Goal: Transaction & Acquisition: Purchase product/service

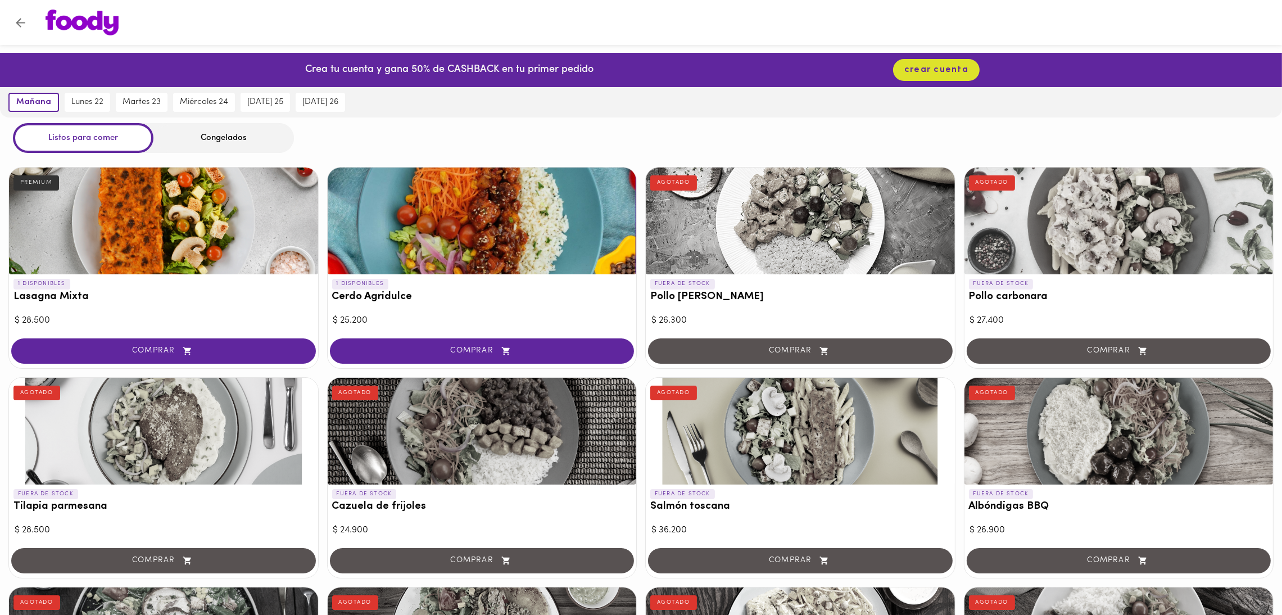
click at [215, 138] on div "Congelados" at bounding box center [223, 138] width 140 height 30
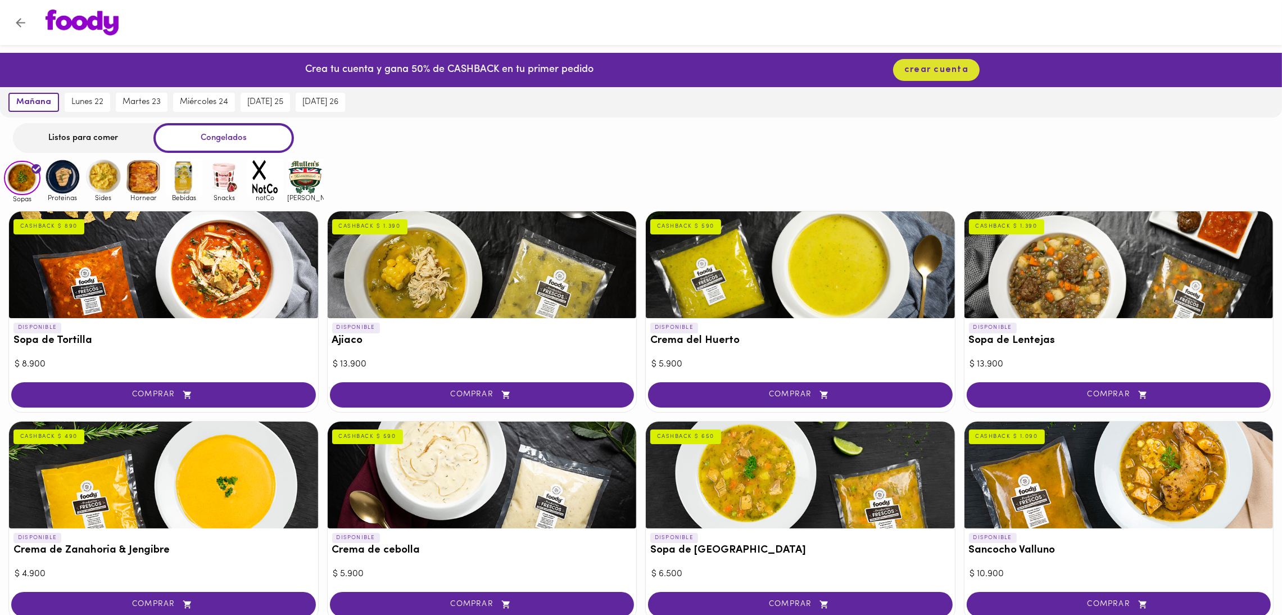
click at [289, 189] on img at bounding box center [305, 176] width 37 height 37
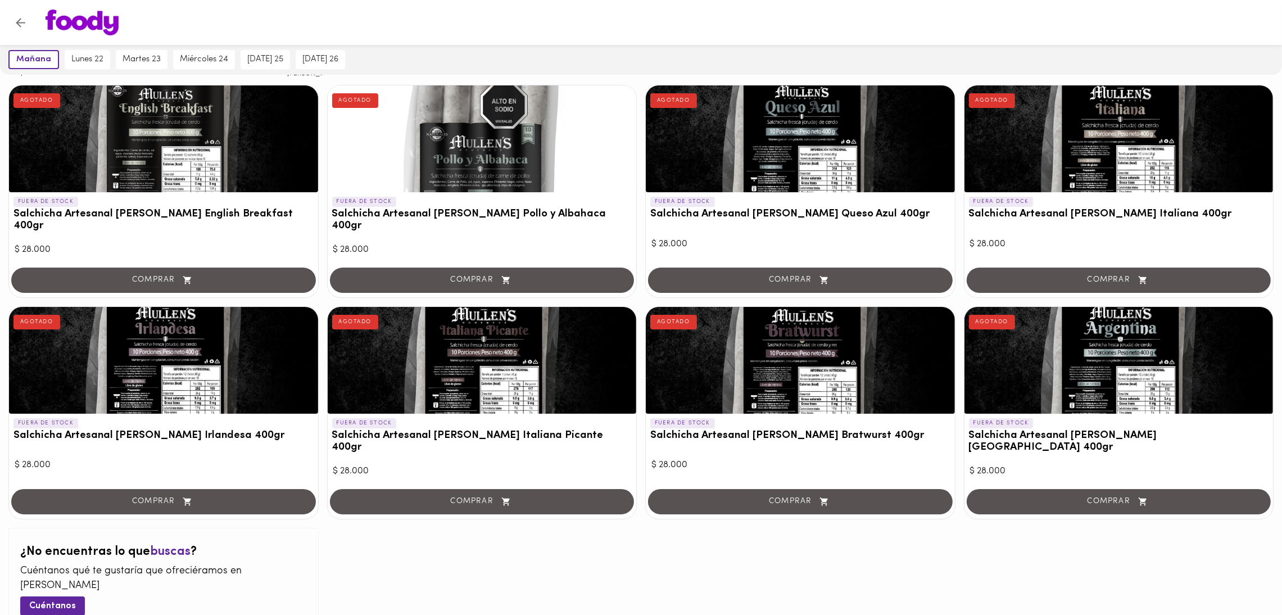
scroll to position [36, 0]
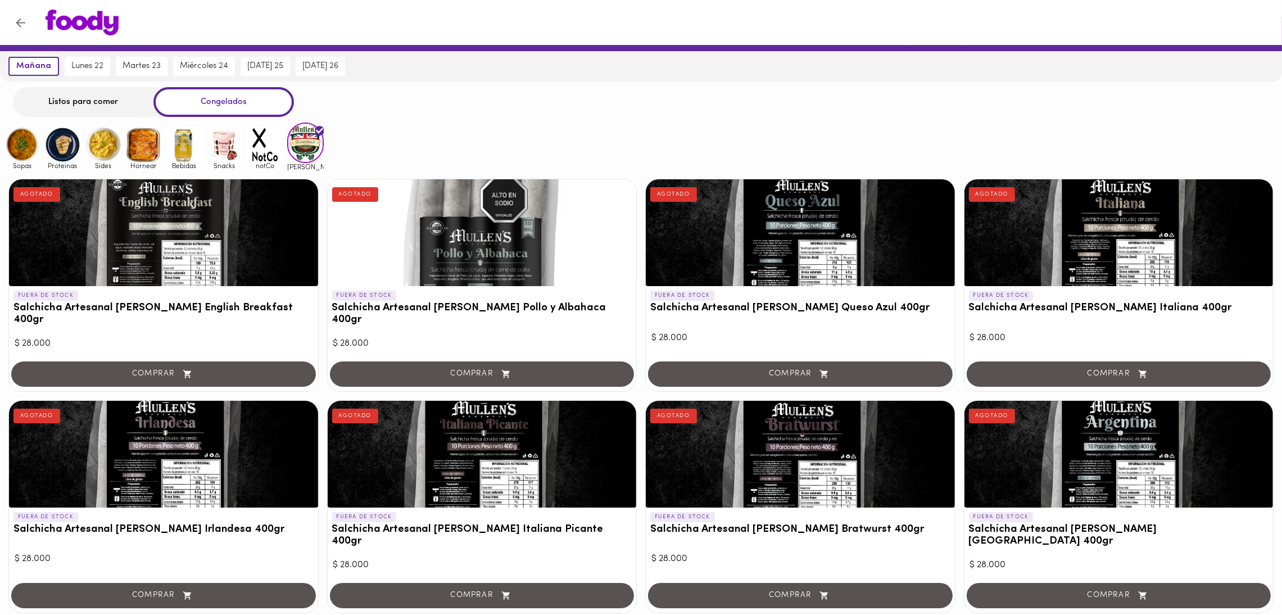
click at [274, 142] on img at bounding box center [265, 144] width 37 height 37
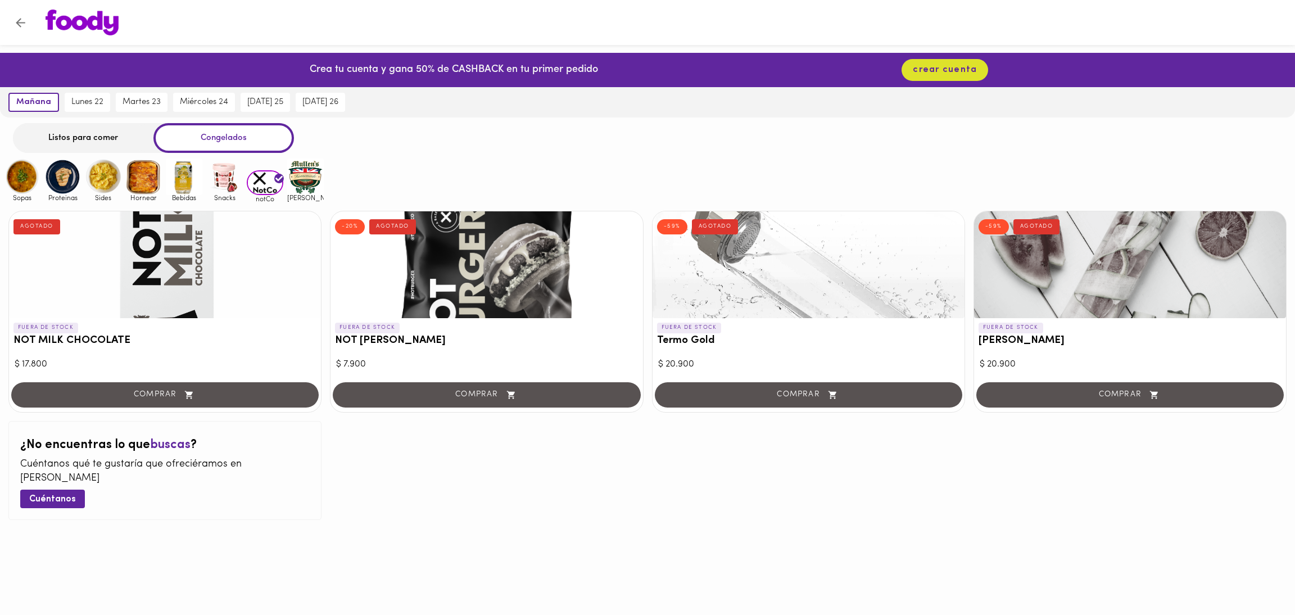
click at [237, 196] on span "Snacks" at bounding box center [224, 197] width 37 height 7
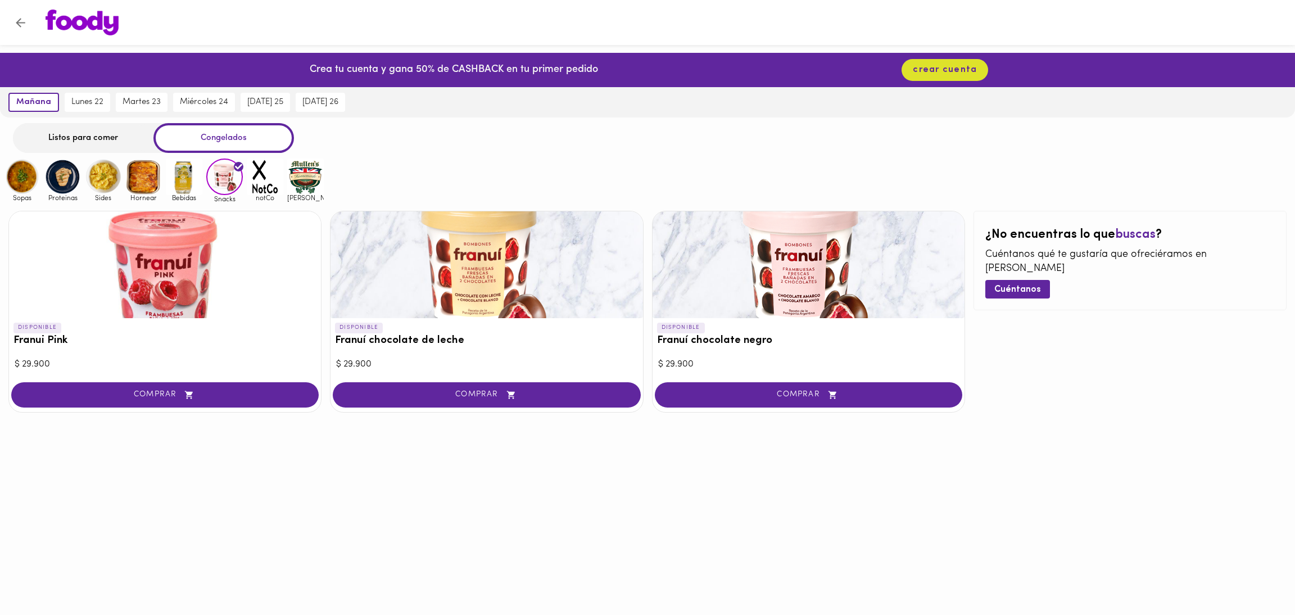
click at [166, 176] on img at bounding box center [184, 176] width 37 height 37
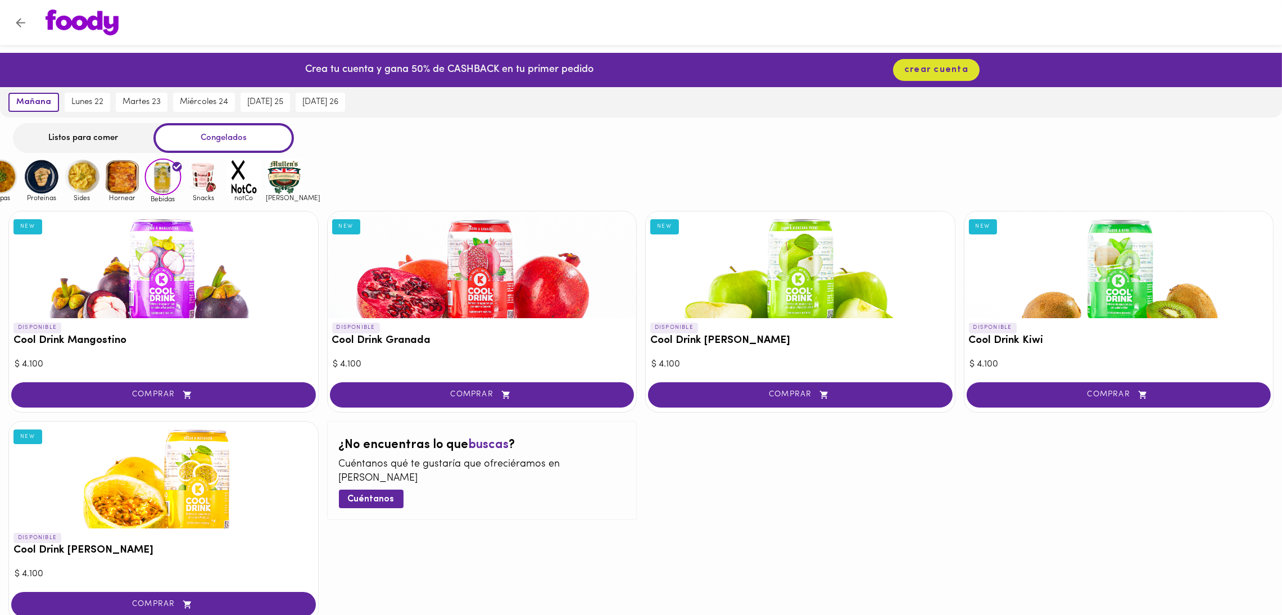
click at [136, 179] on img at bounding box center [123, 176] width 37 height 37
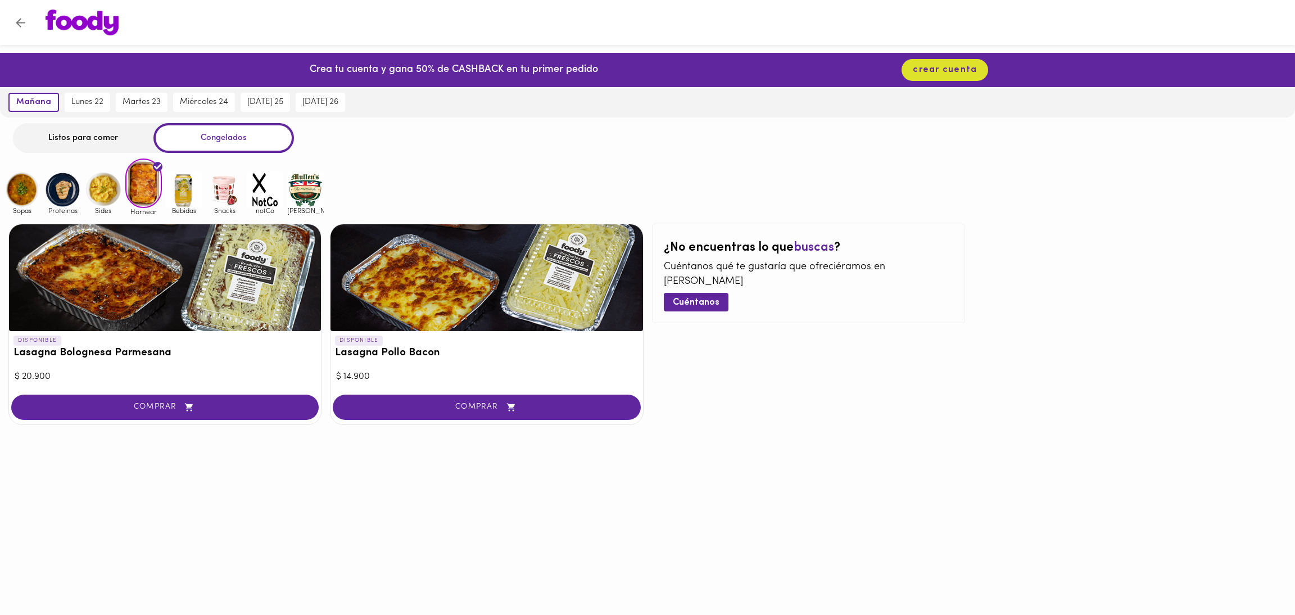
click at [104, 166] on div "Sopas Proteinas Sides Hornear Bebidas Snacks notCo mullens" at bounding box center [162, 186] width 324 height 57
click at [99, 186] on img at bounding box center [103, 189] width 37 height 37
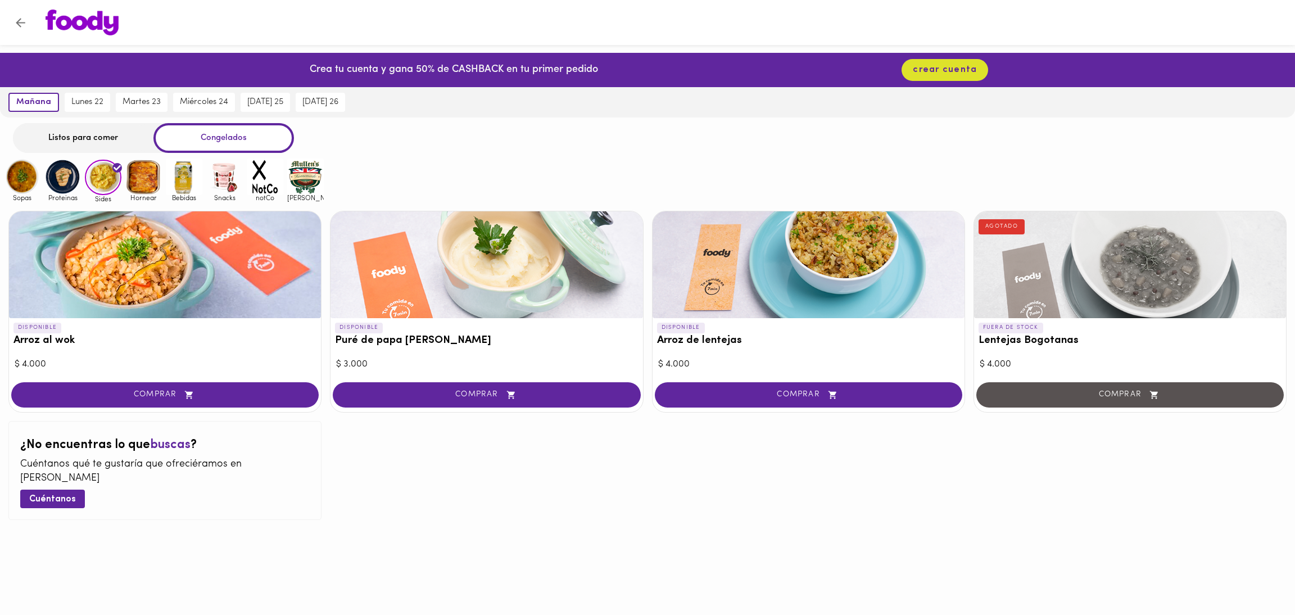
click at [65, 189] on img at bounding box center [62, 176] width 37 height 37
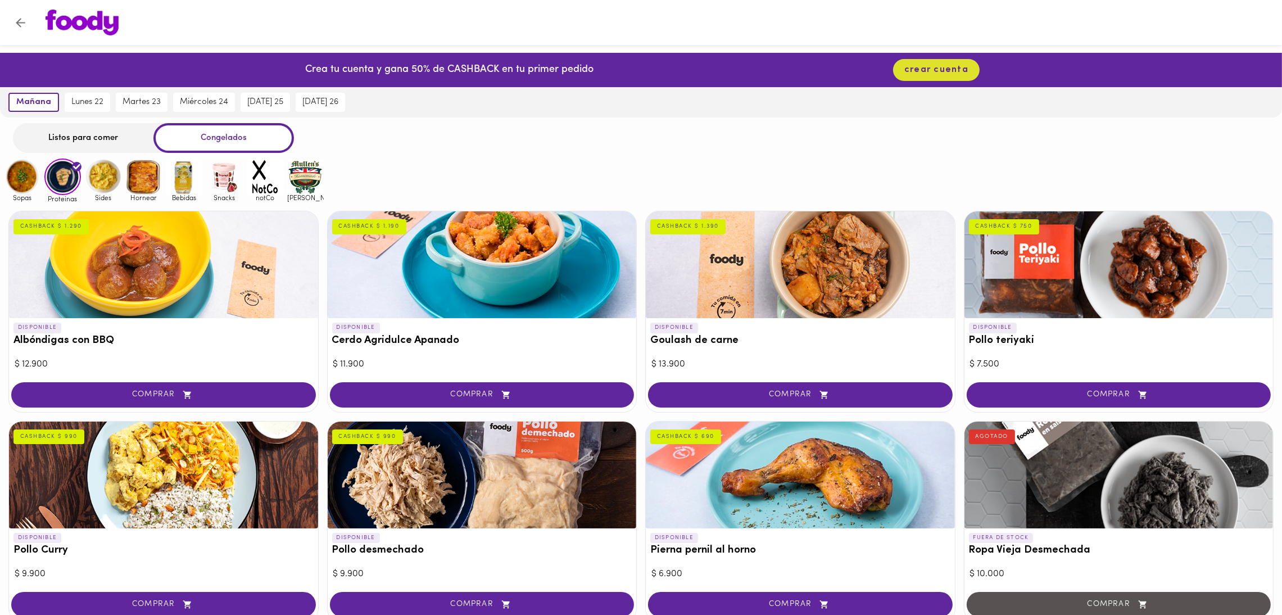
click at [104, 177] on img at bounding box center [103, 176] width 37 height 37
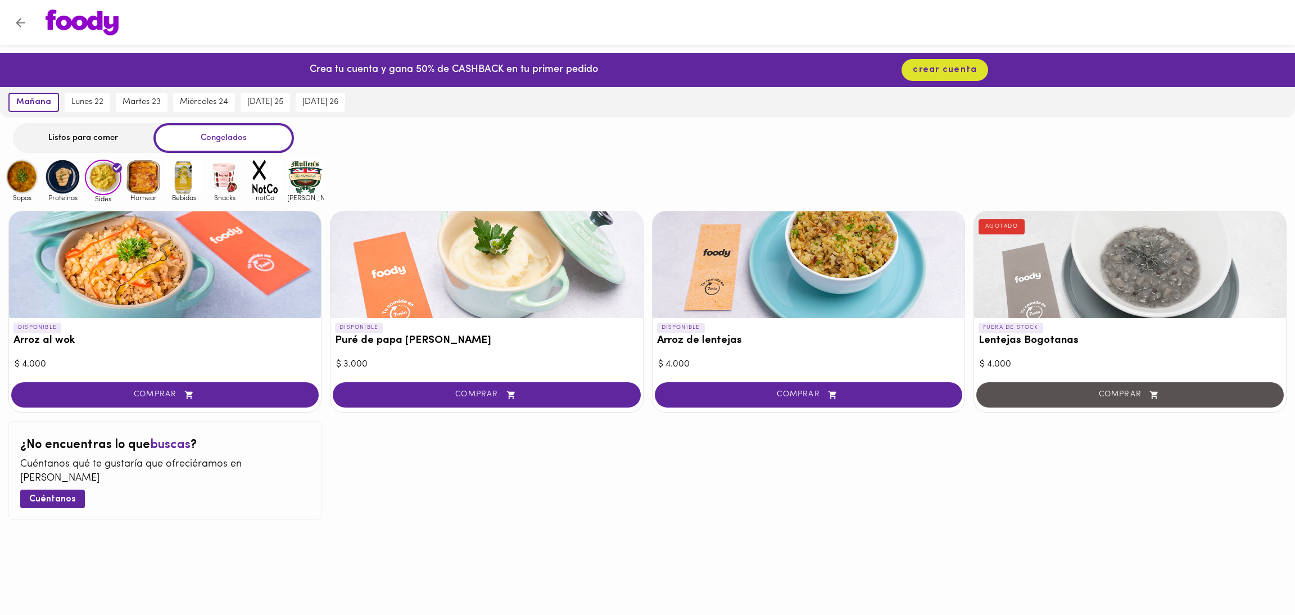
click at [47, 162] on img at bounding box center [62, 176] width 37 height 37
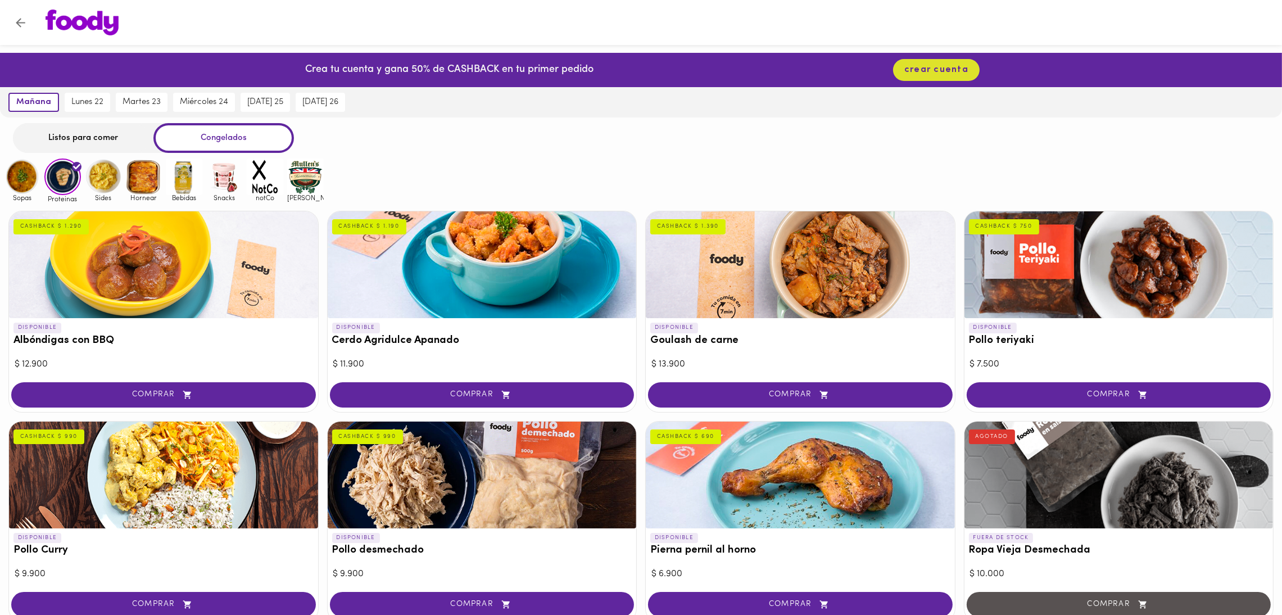
click at [25, 166] on img at bounding box center [22, 176] width 37 height 37
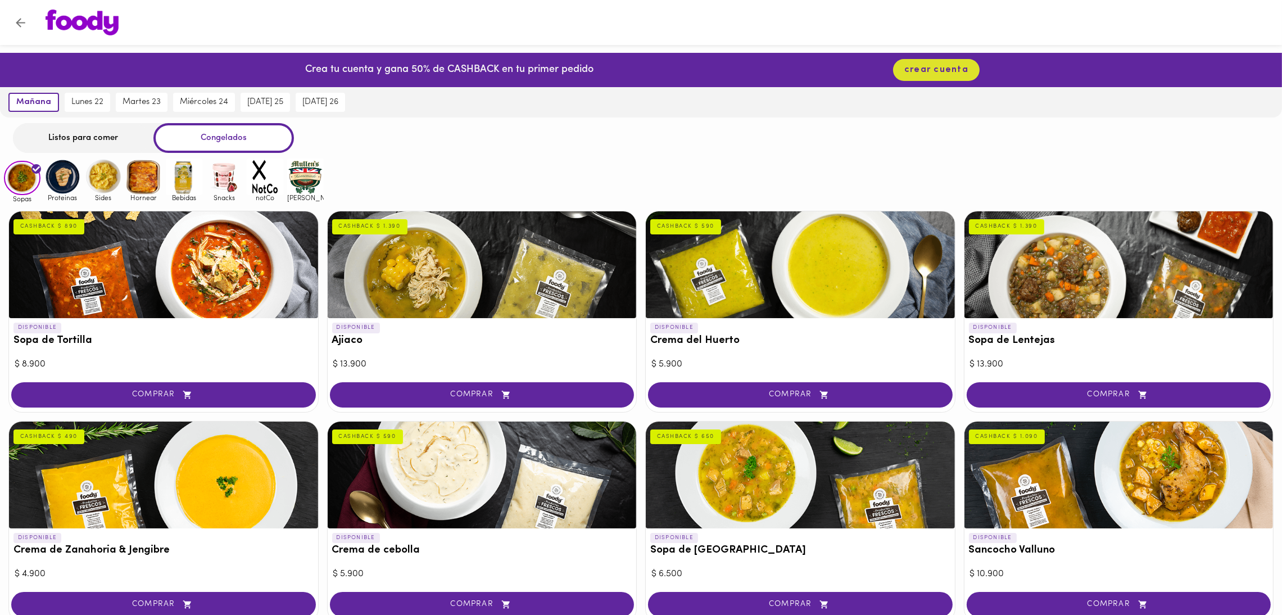
drag, startPoint x: 102, startPoint y: 126, endPoint x: 98, endPoint y: 121, distance: 6.9
click at [105, 129] on div "Listos para comer" at bounding box center [83, 138] width 140 height 30
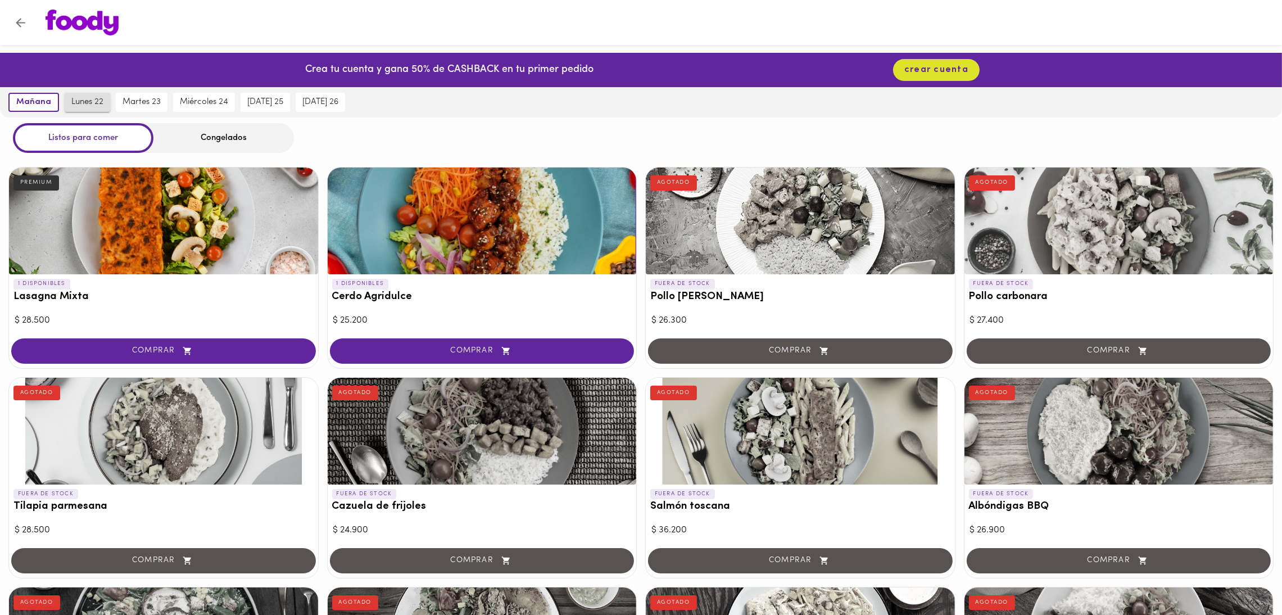
click at [89, 104] on span "lunes 22" at bounding box center [87, 102] width 32 height 10
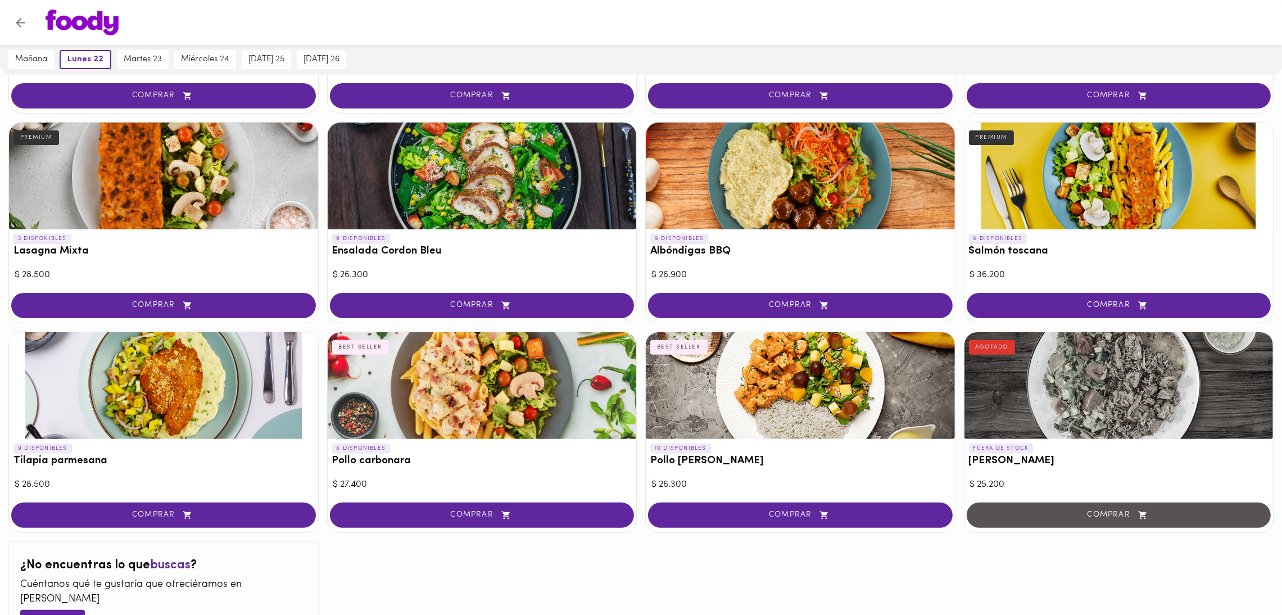
scroll to position [547, 0]
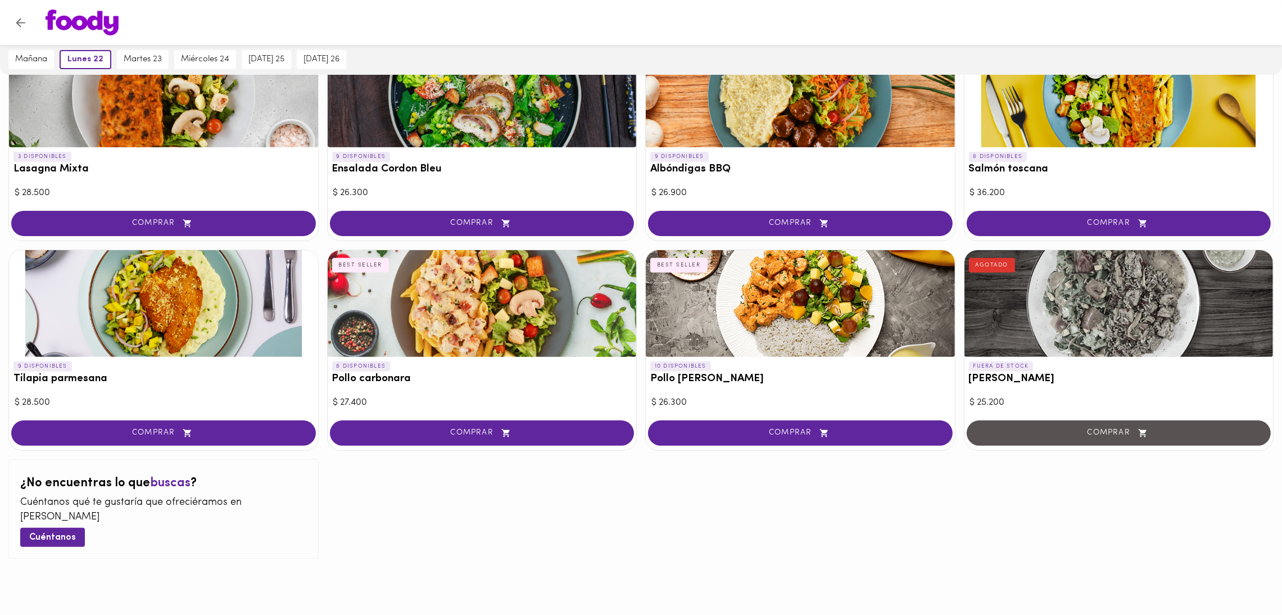
click at [82, 338] on div at bounding box center [163, 303] width 309 height 107
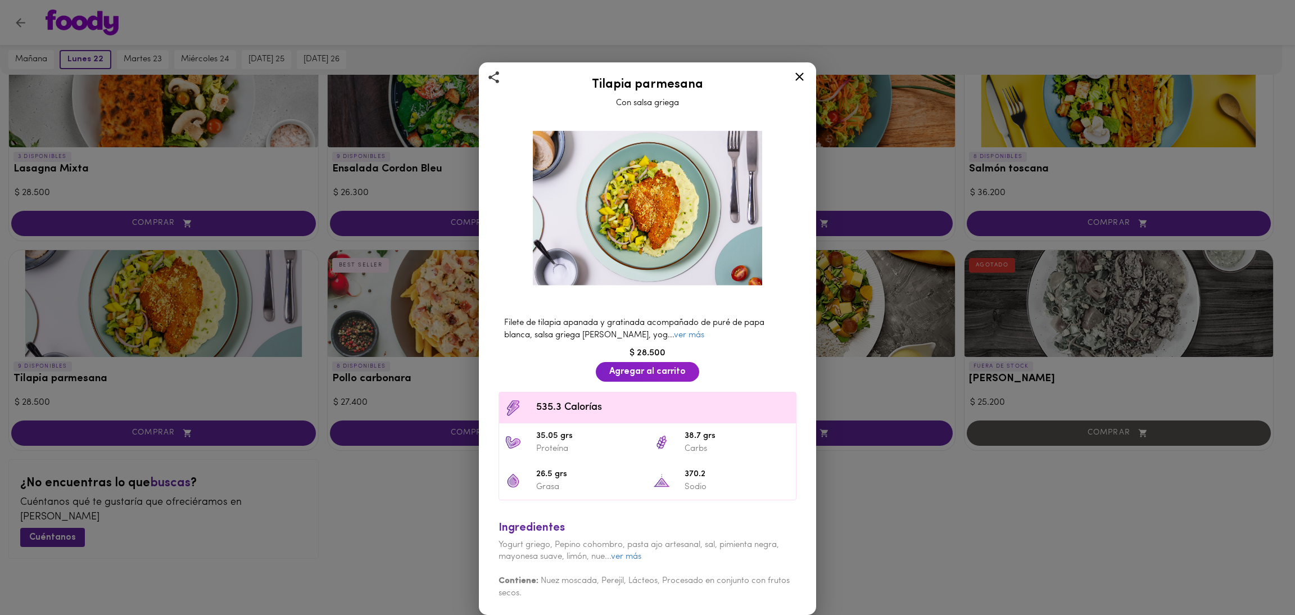
click at [606, 186] on img at bounding box center [647, 207] width 256 height 181
click at [795, 72] on icon at bounding box center [799, 77] width 14 height 14
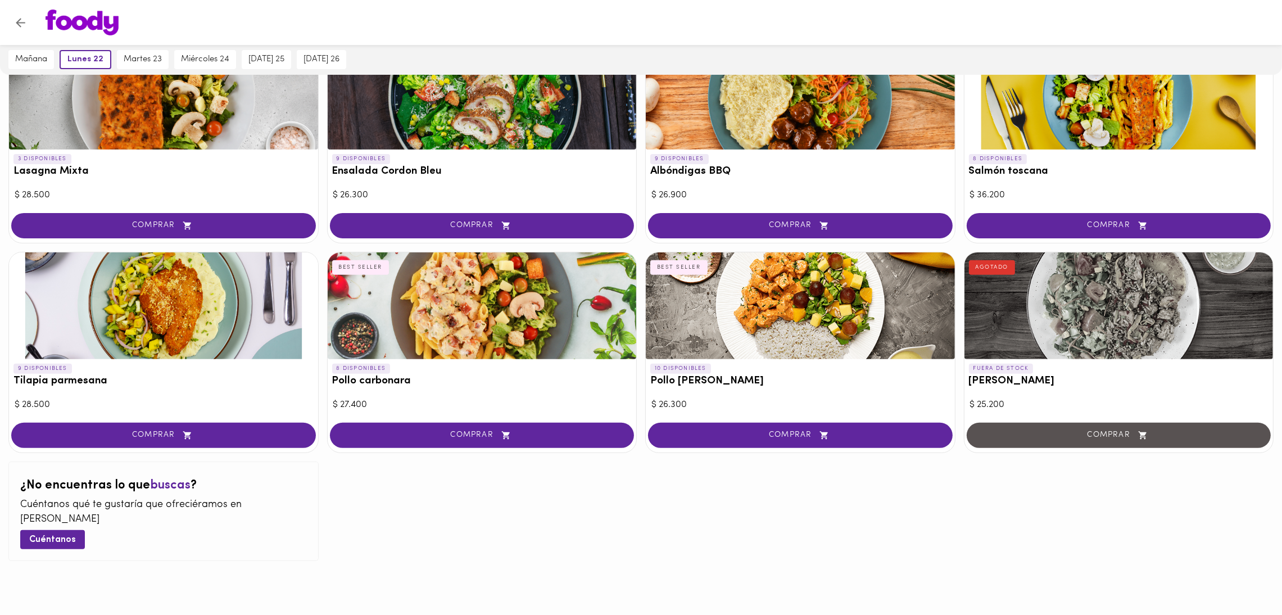
scroll to position [547, 0]
